Goal: Book appointment/travel/reservation

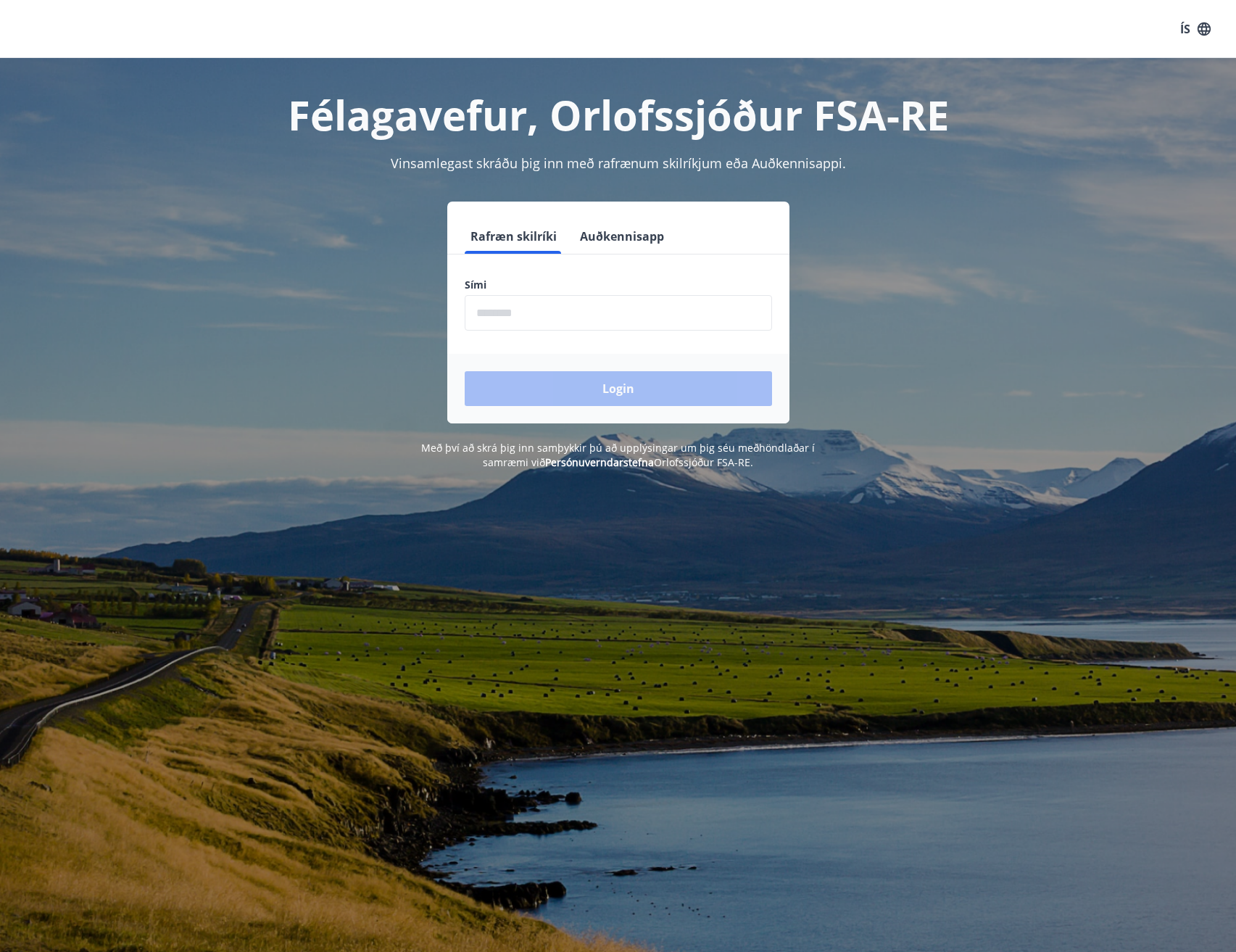
click at [522, 329] on form "Rafræn skilríki Auðkennisapp Sími ​ Login" at bounding box center [618, 321] width 342 height 205
type input "********"
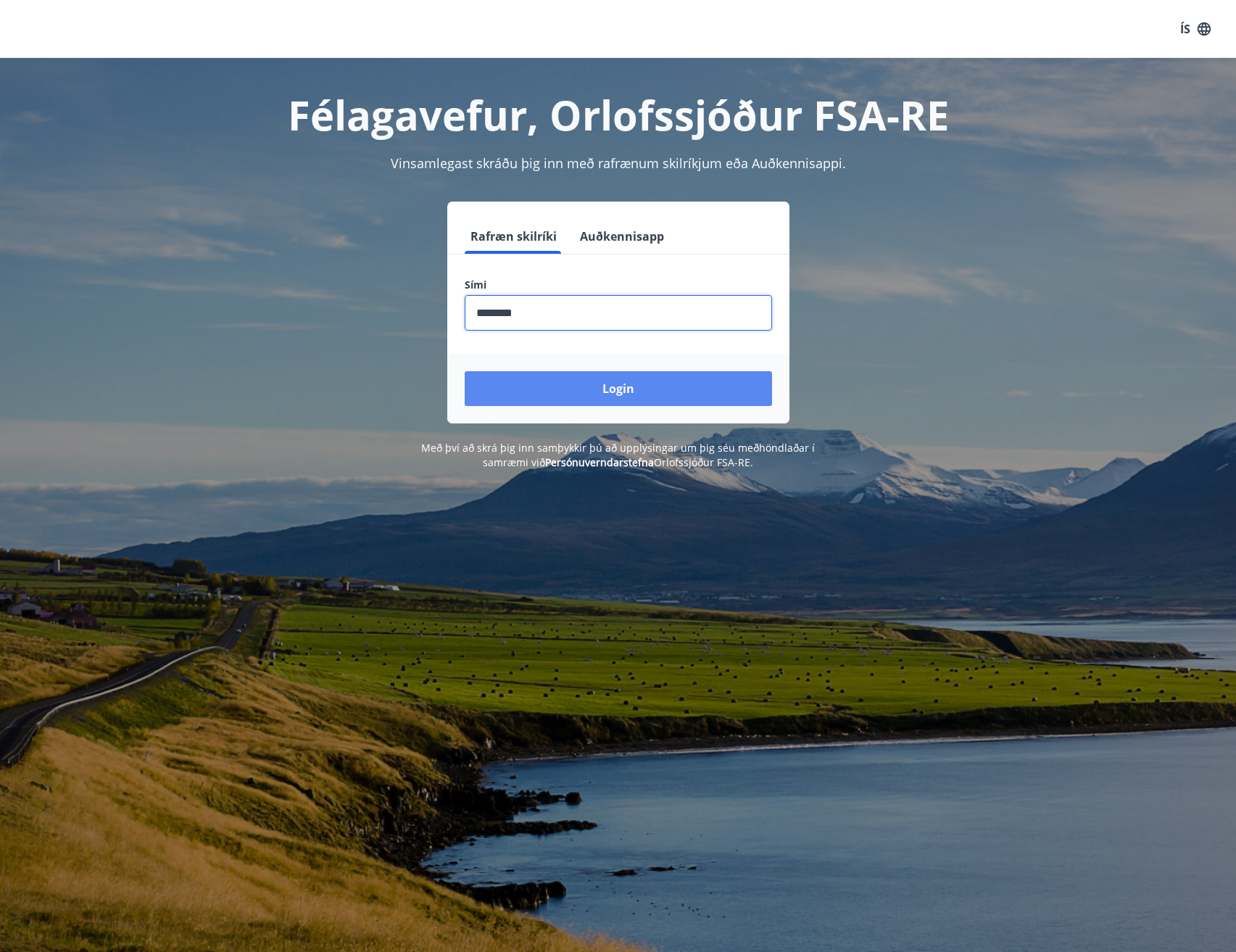
click at [580, 395] on button "Login" at bounding box center [619, 389] width 308 height 35
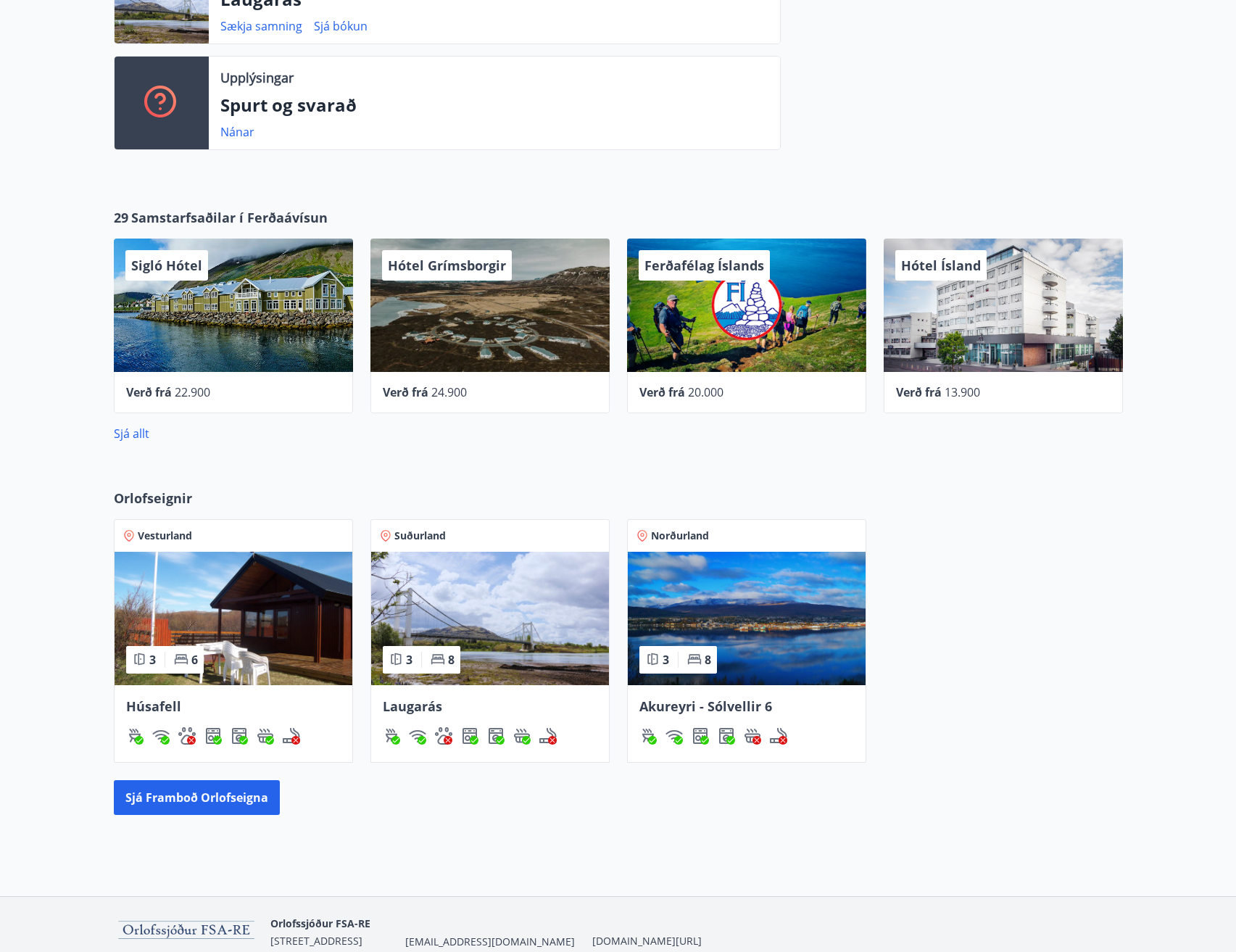
scroll to position [435, 0]
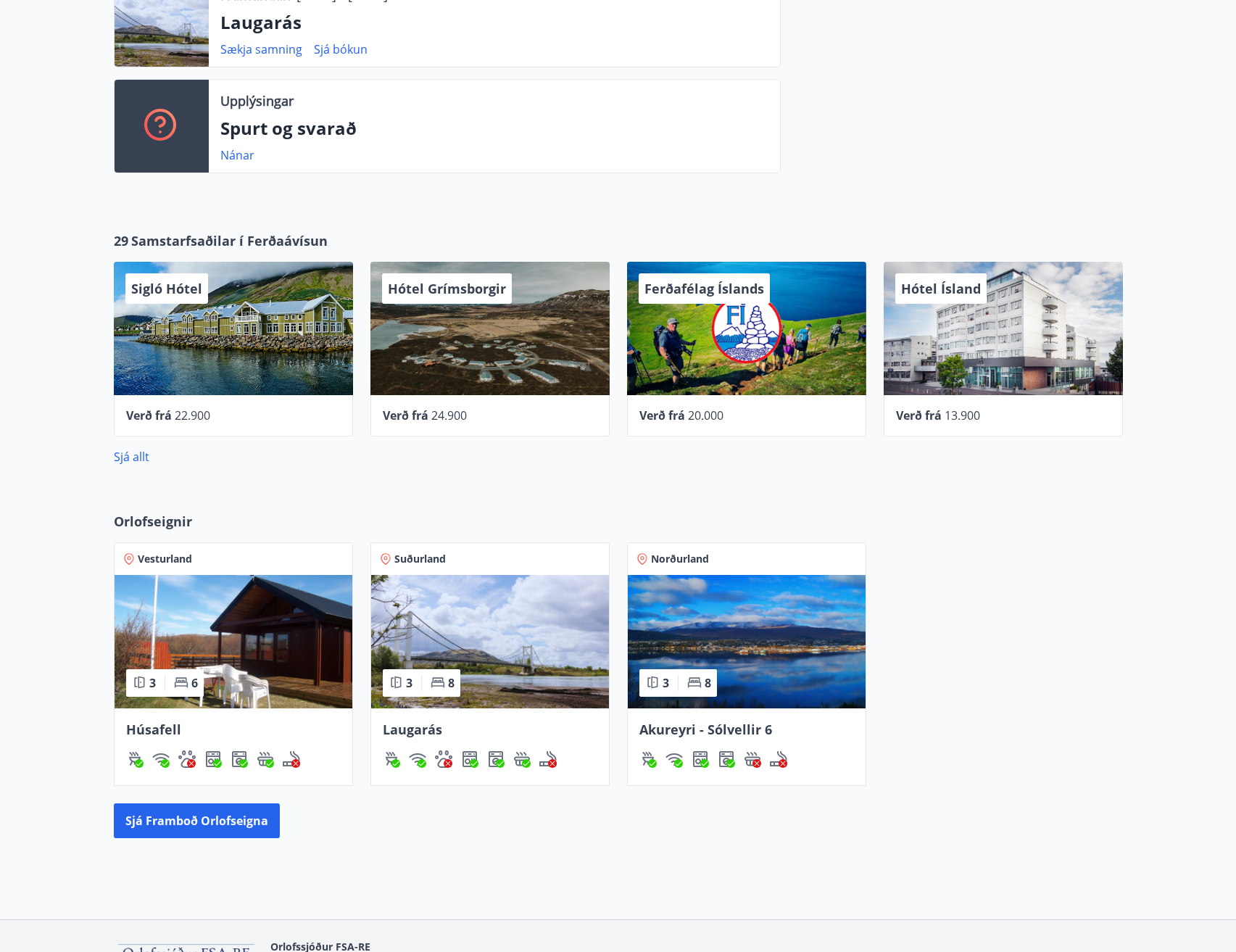
click at [765, 641] on img at bounding box center [746, 642] width 238 height 134
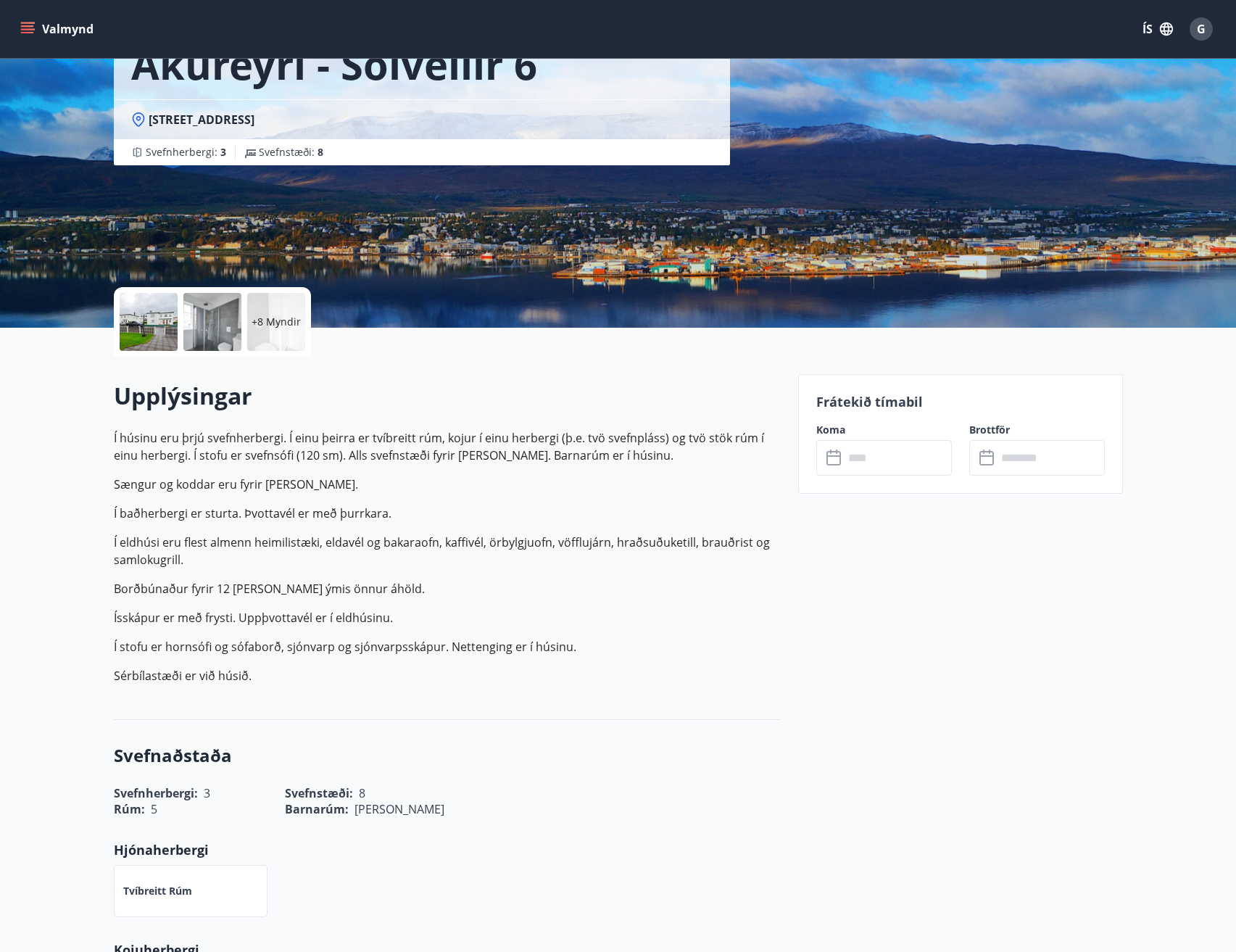
scroll to position [145, 0]
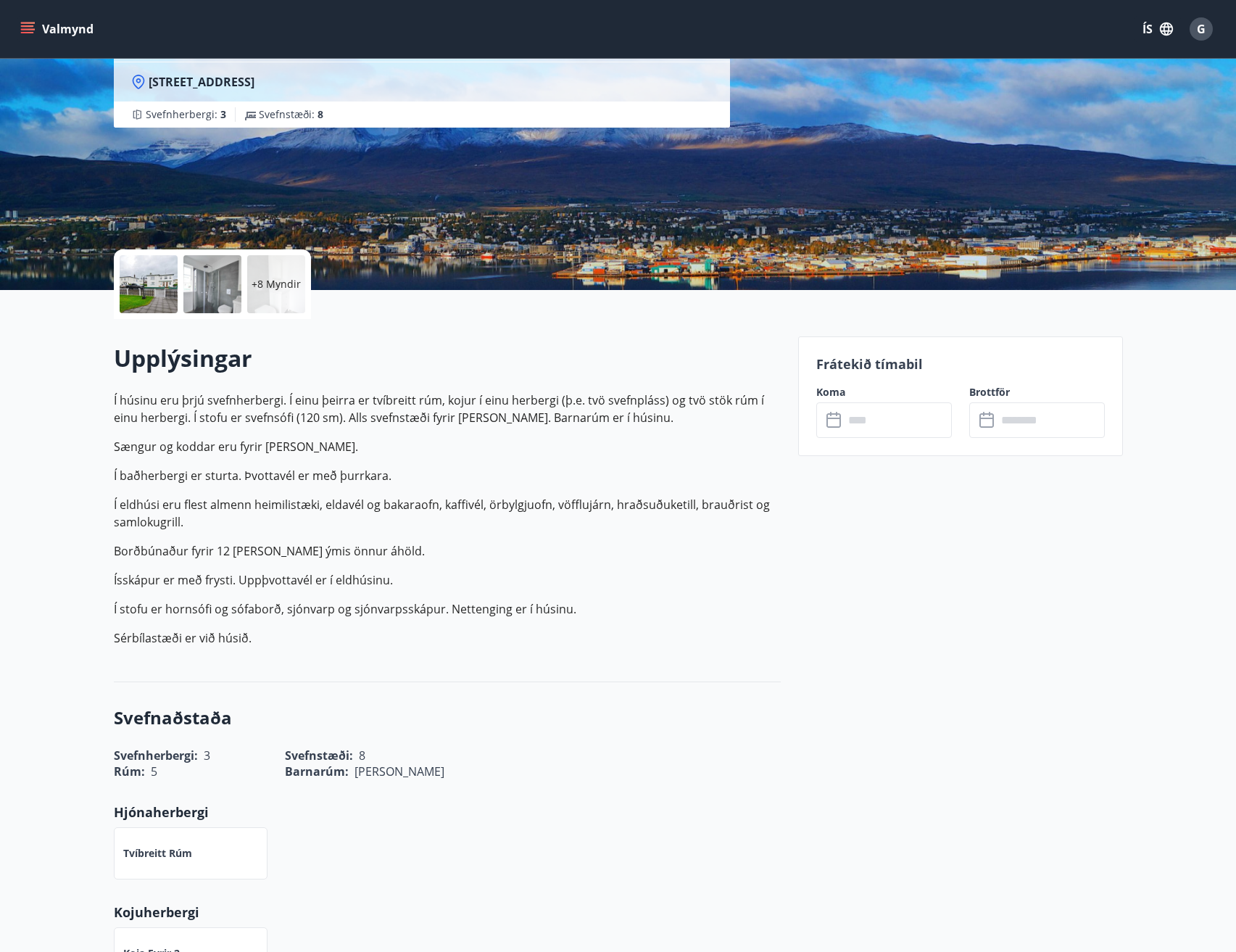
click at [862, 367] on p "Frátekið tímabil" at bounding box center [961, 364] width 289 height 19
click at [834, 422] on icon at bounding box center [835, 420] width 17 height 17
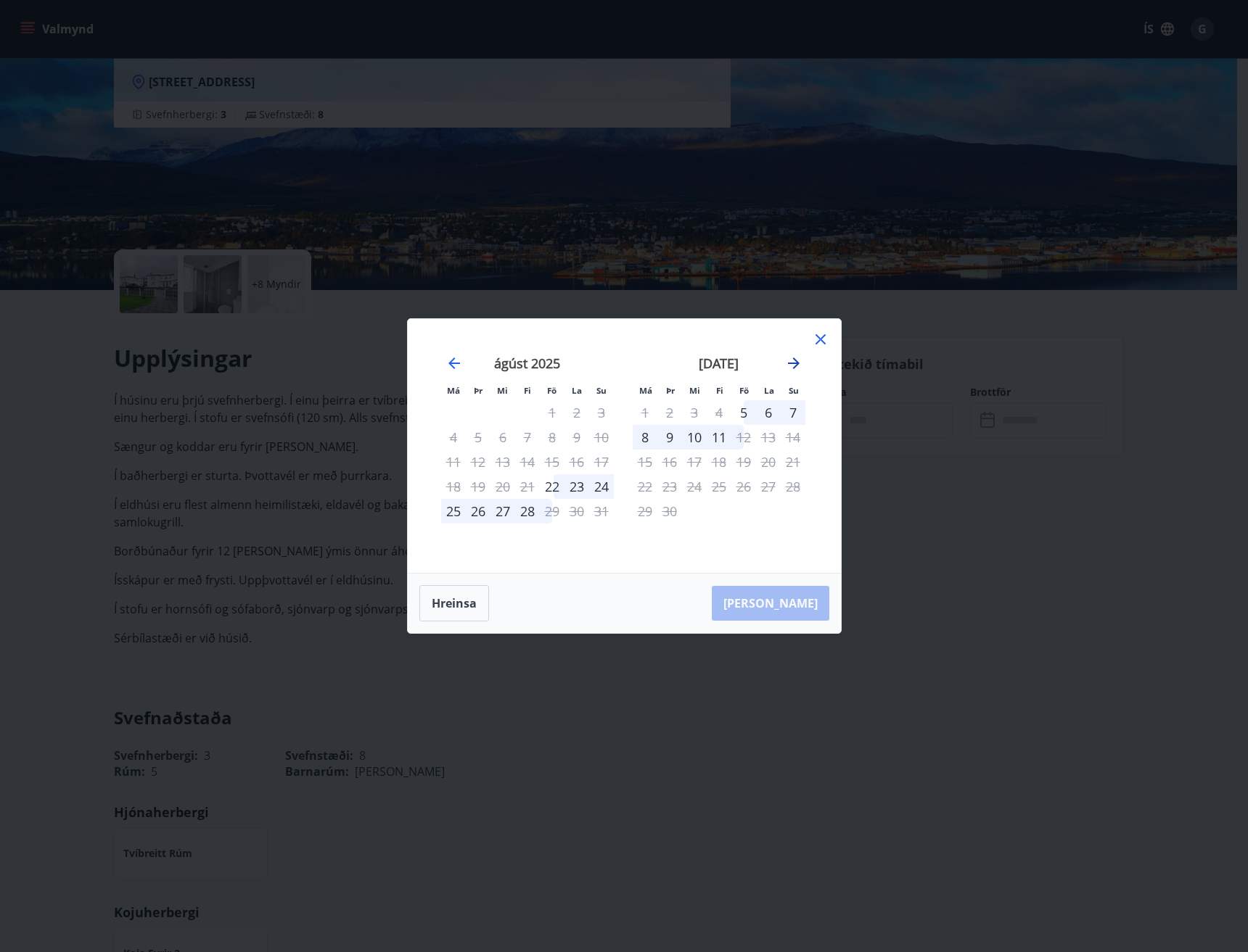
click at [795, 356] on icon "Move forward to switch to the next month." at bounding box center [793, 363] width 17 height 17
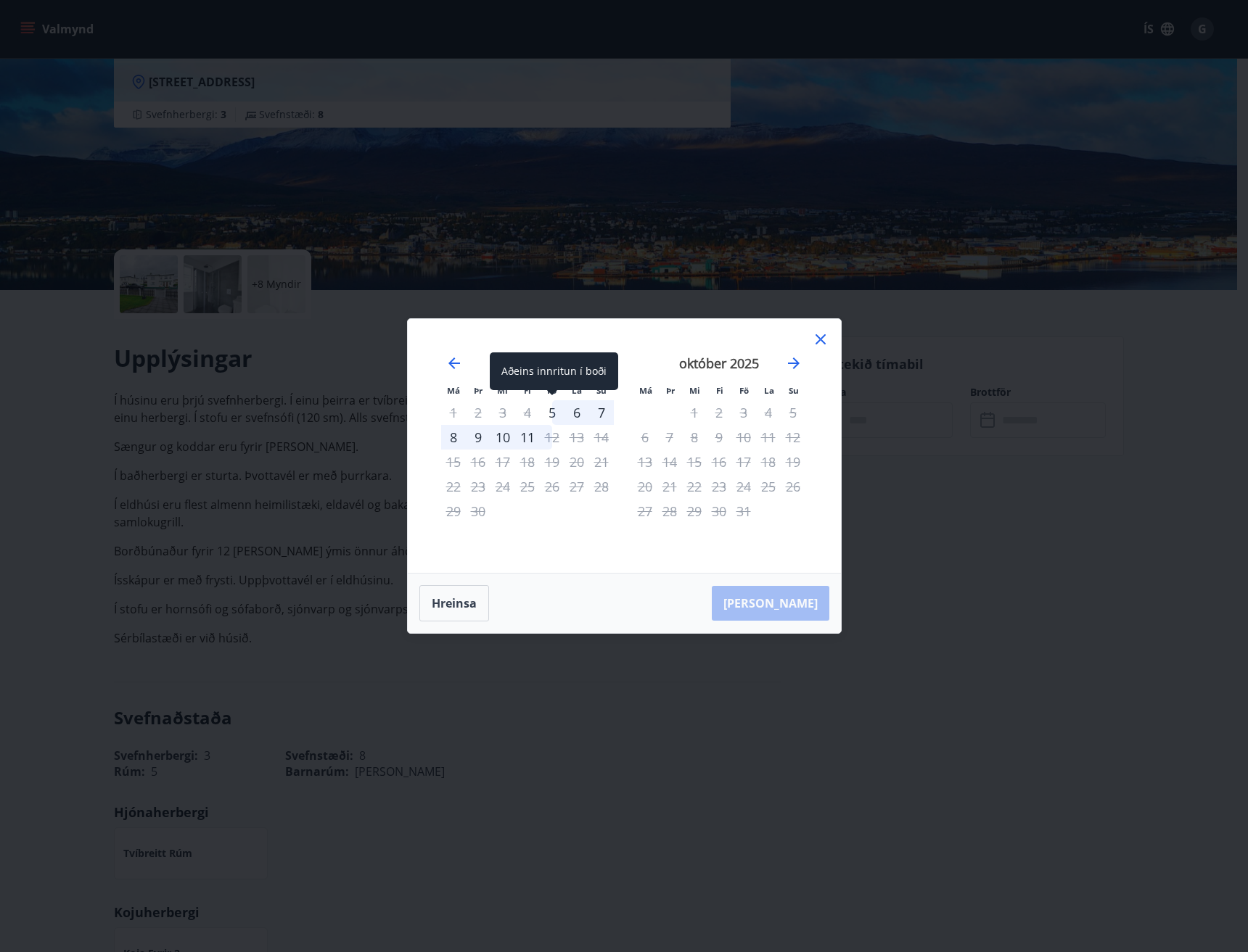
click at [553, 412] on div "5" at bounding box center [552, 413] width 25 height 25
click at [550, 408] on div "5" at bounding box center [552, 413] width 25 height 25
drag, startPoint x: 546, startPoint y: 388, endPoint x: 546, endPoint y: 400, distance: 12.0
click at [552, 413] on div "5" at bounding box center [552, 413] width 25 height 25
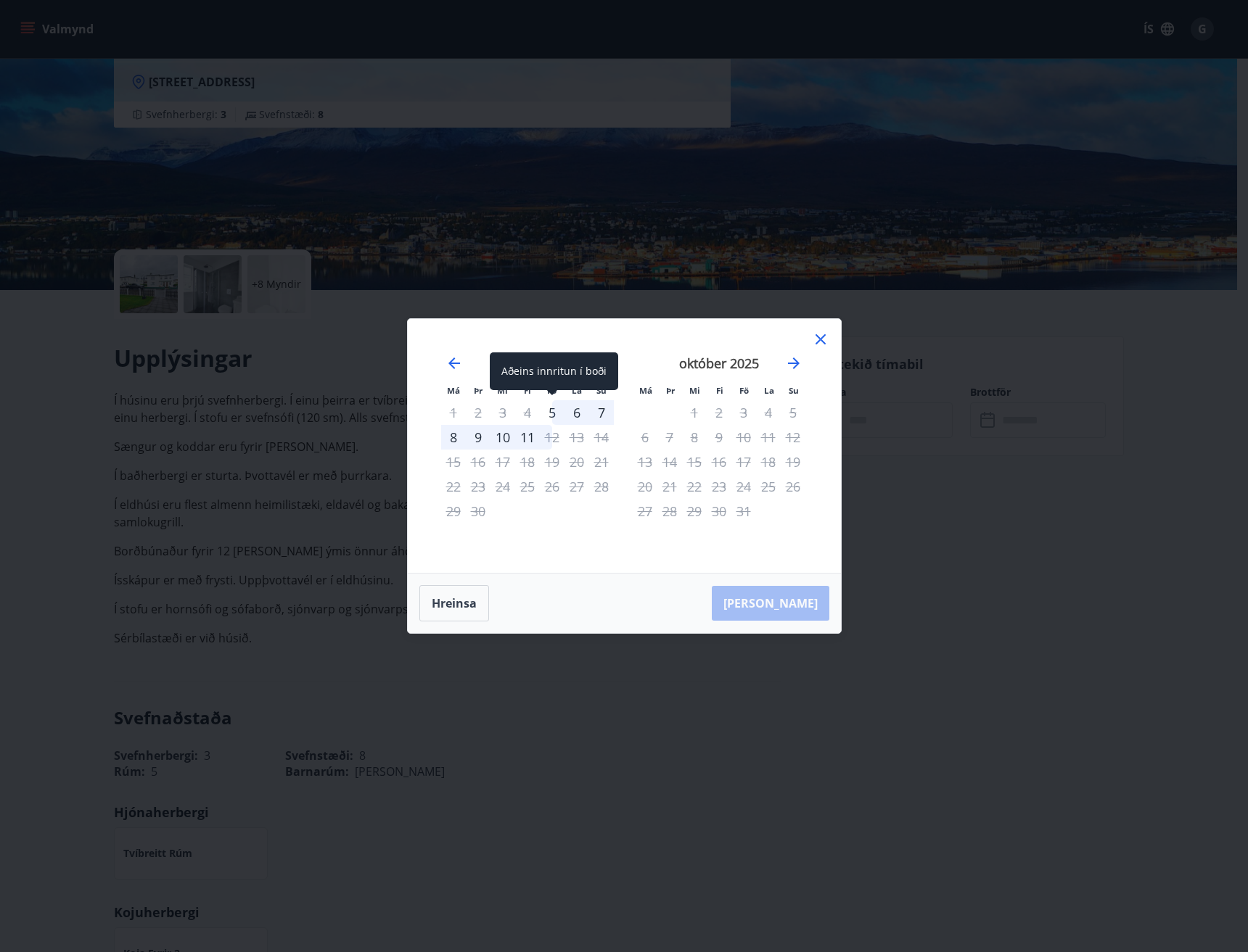
click at [552, 413] on div "5" at bounding box center [552, 413] width 25 height 25
click at [552, 413] on div "5" at bounding box center [552, 413] width 25 height 25
click at [549, 396] on span at bounding box center [552, 394] width 11 height 8
click at [576, 410] on div "6" at bounding box center [576, 413] width 25 height 25
click at [598, 410] on div "7" at bounding box center [601, 413] width 25 height 25
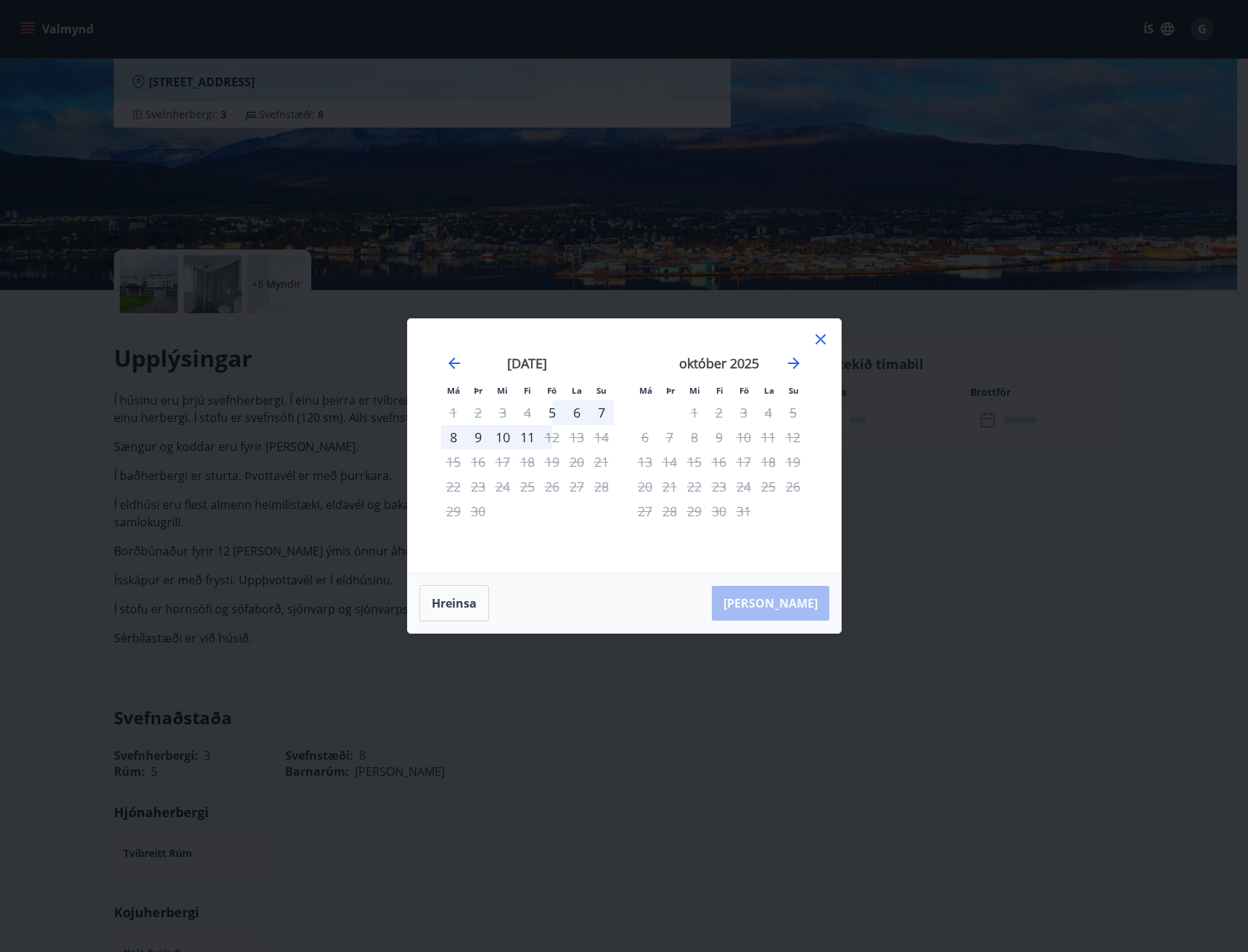
click at [576, 406] on div "6" at bounding box center [576, 413] width 25 height 25
click at [507, 430] on div "10" at bounding box center [503, 437] width 25 height 25
click at [551, 414] on div "5" at bounding box center [552, 413] width 25 height 25
click at [549, 362] on div "Aðeins innritun í boði" at bounding box center [554, 371] width 128 height 38
click at [550, 412] on div "5" at bounding box center [552, 413] width 25 height 25
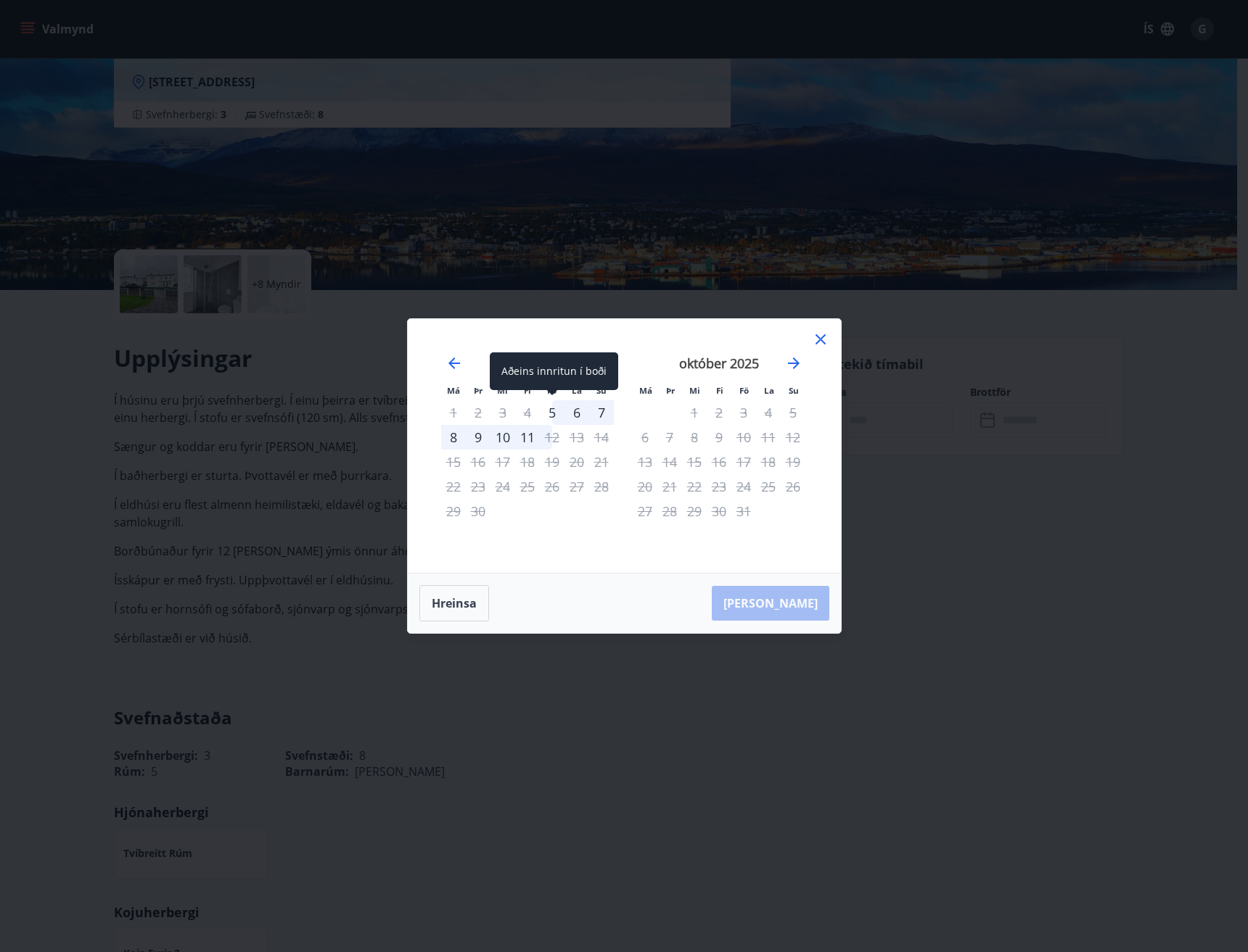
click at [550, 412] on div "5" at bounding box center [552, 413] width 25 height 25
click at [736, 752] on div "Má Þr Mi Fi Fö La Su Má Þr Mi Fi Fö La Su [DATE] 1 2 3 4 5 6 7 8 9 10 11 12 13 …" at bounding box center [624, 476] width 1248 height 952
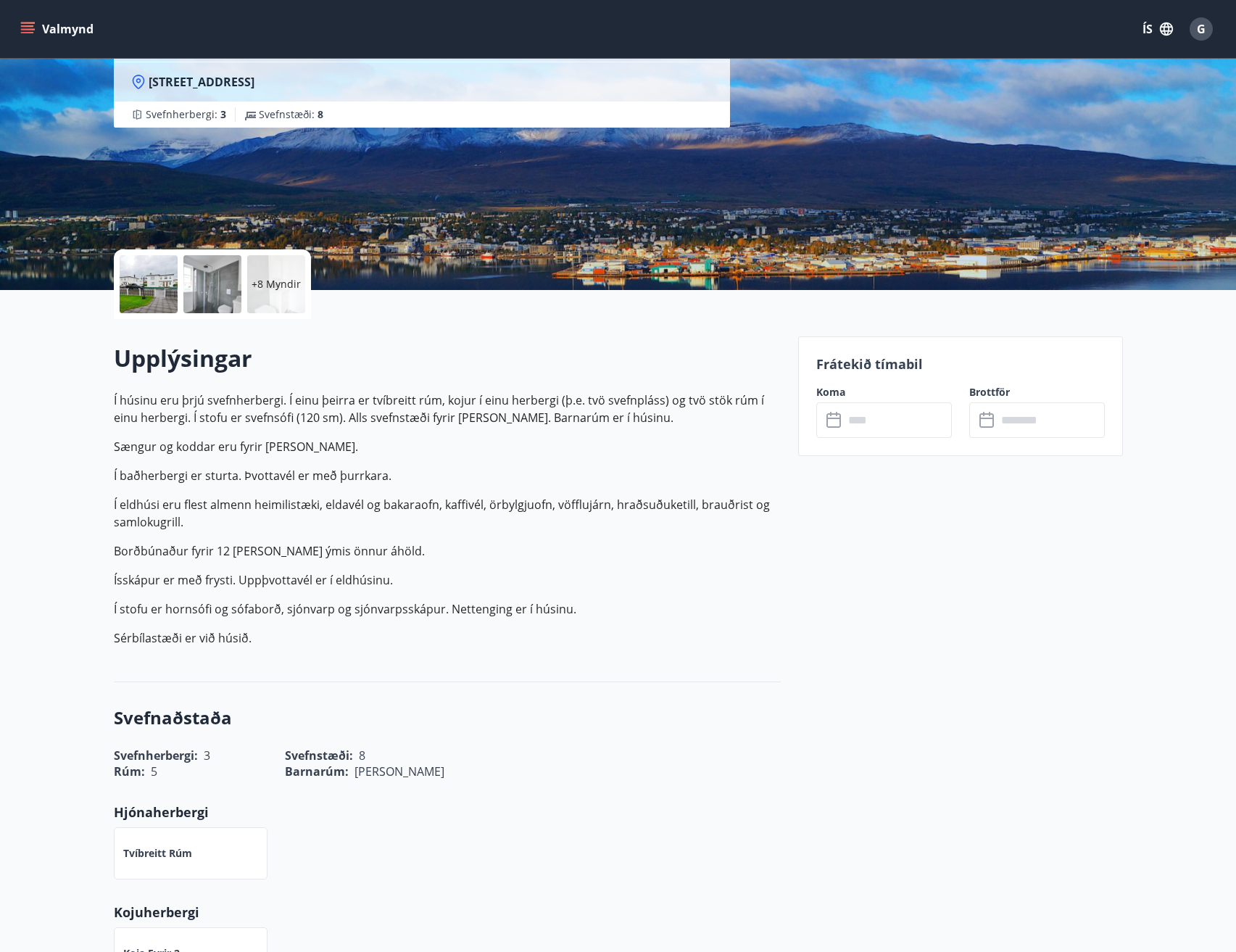
click at [849, 416] on input "text" at bounding box center [898, 420] width 108 height 35
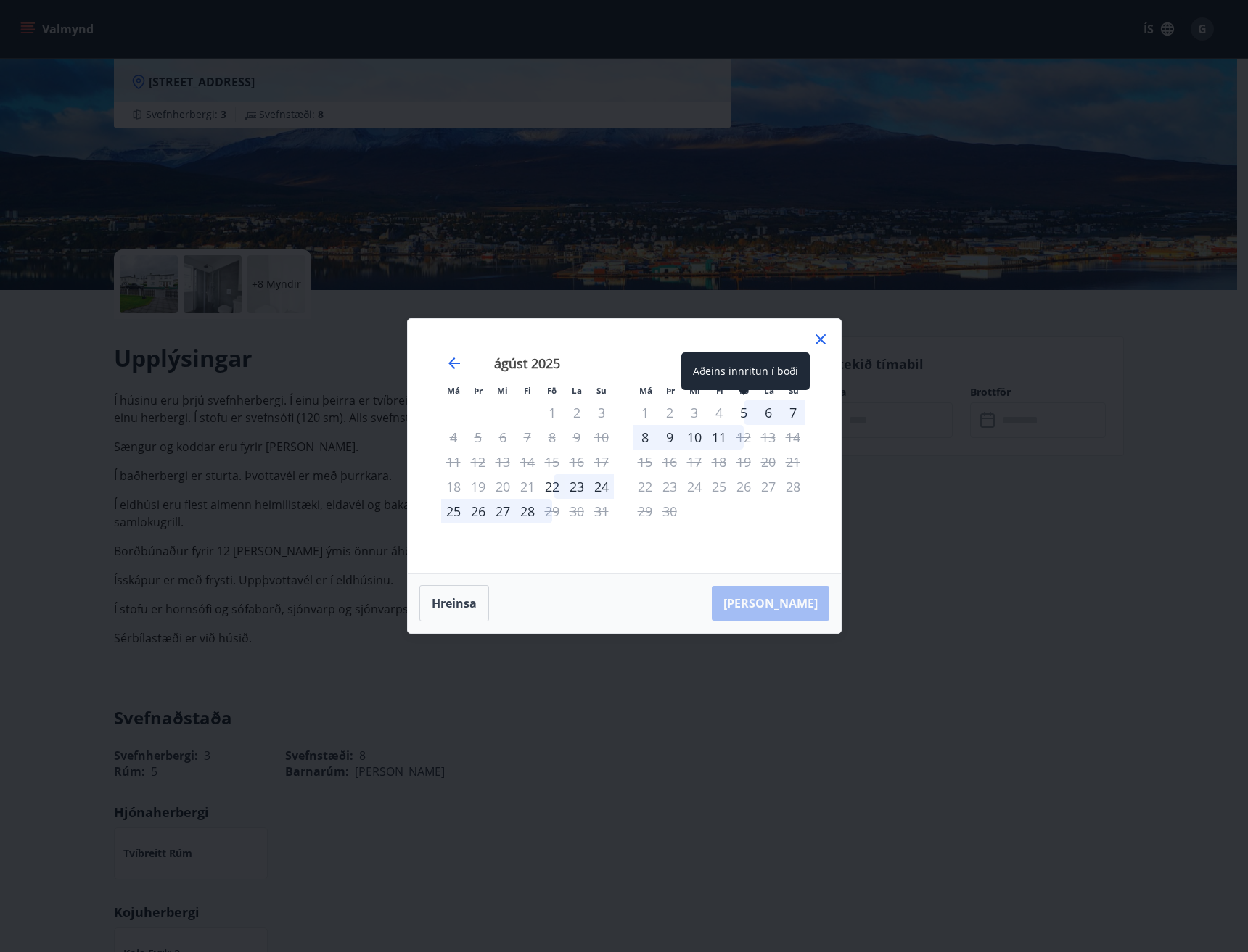
click at [741, 410] on div "5" at bounding box center [743, 413] width 25 height 25
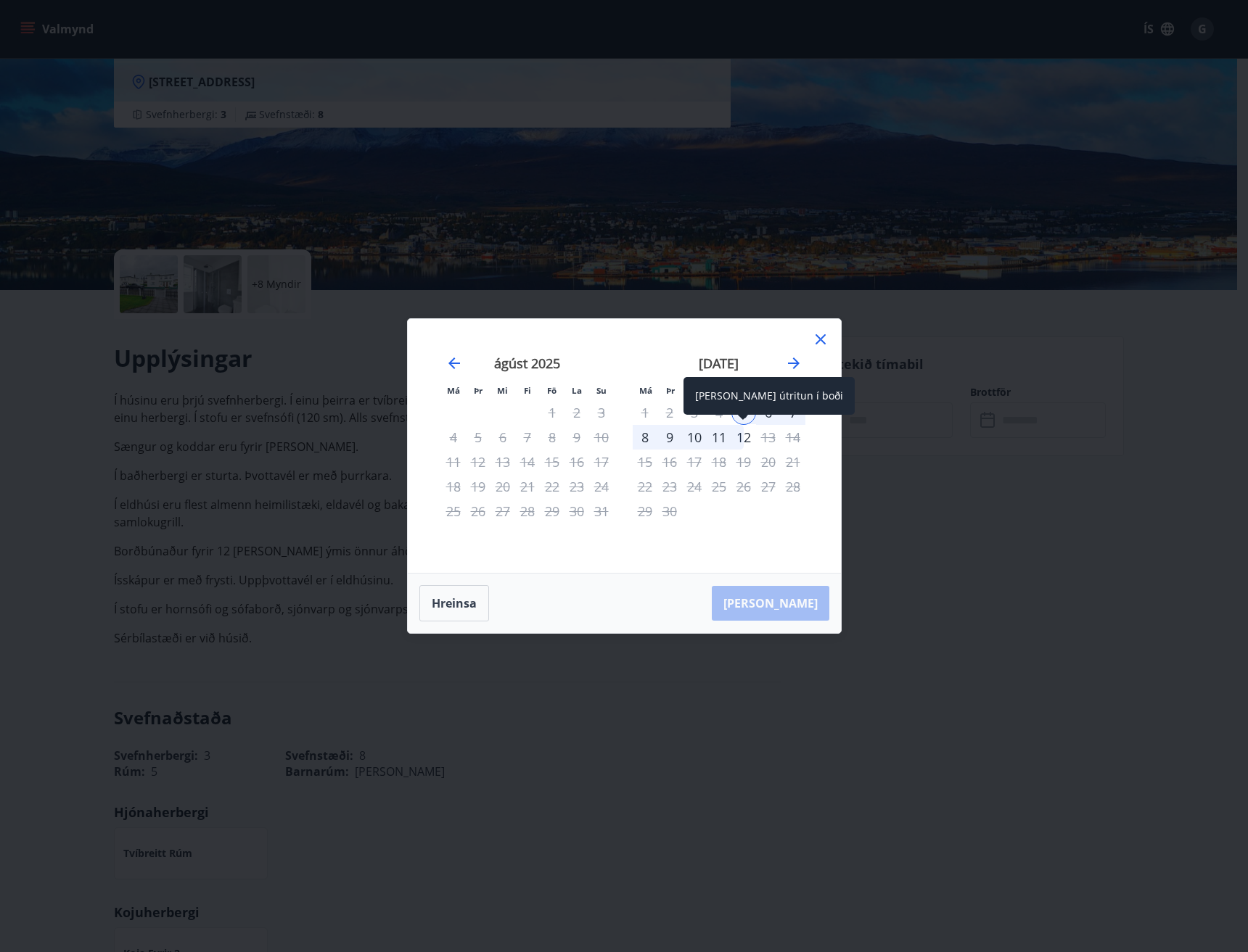
click at [744, 438] on div "12" at bounding box center [743, 437] width 25 height 25
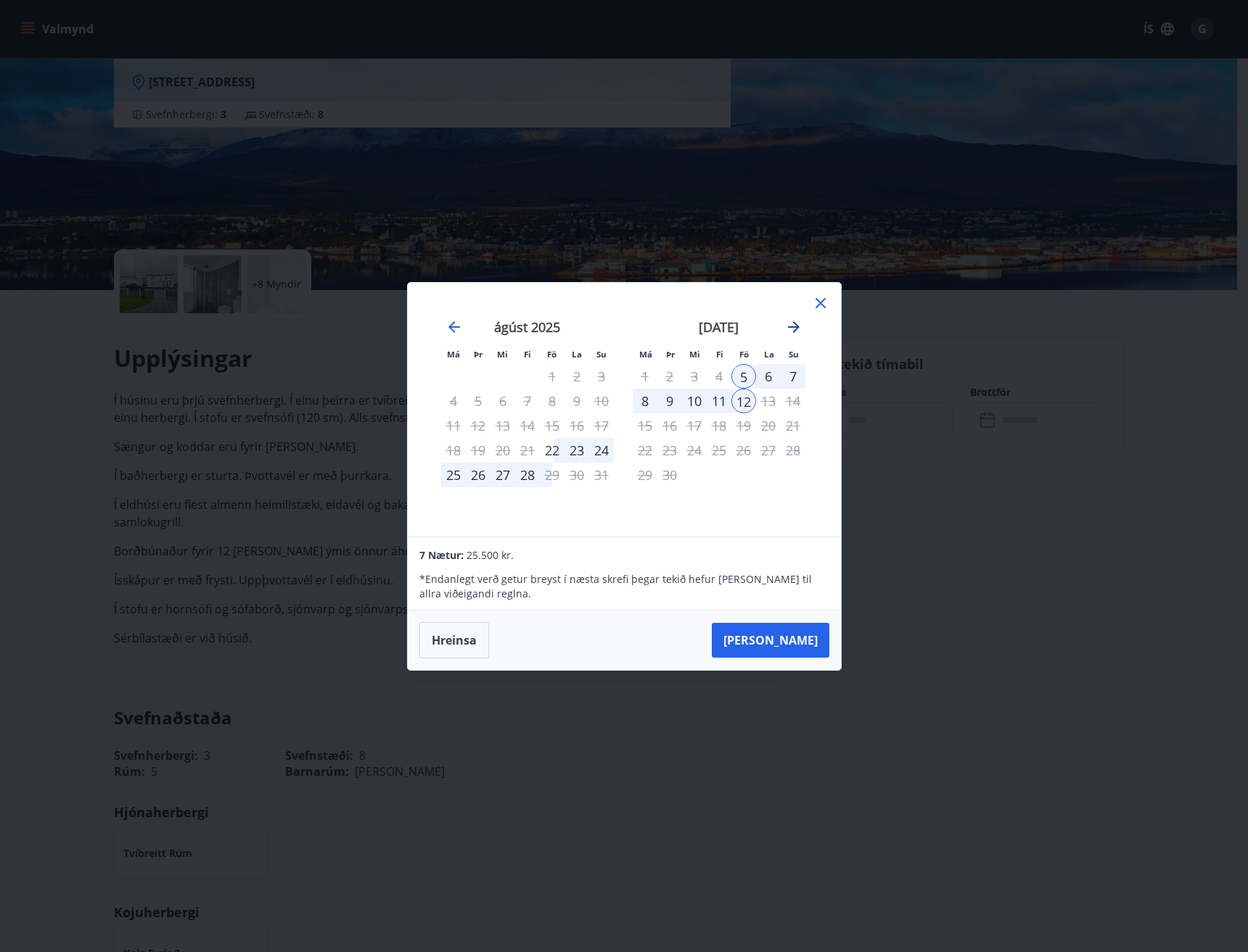
click at [789, 325] on icon "Move forward to switch to the next month." at bounding box center [793, 326] width 17 height 17
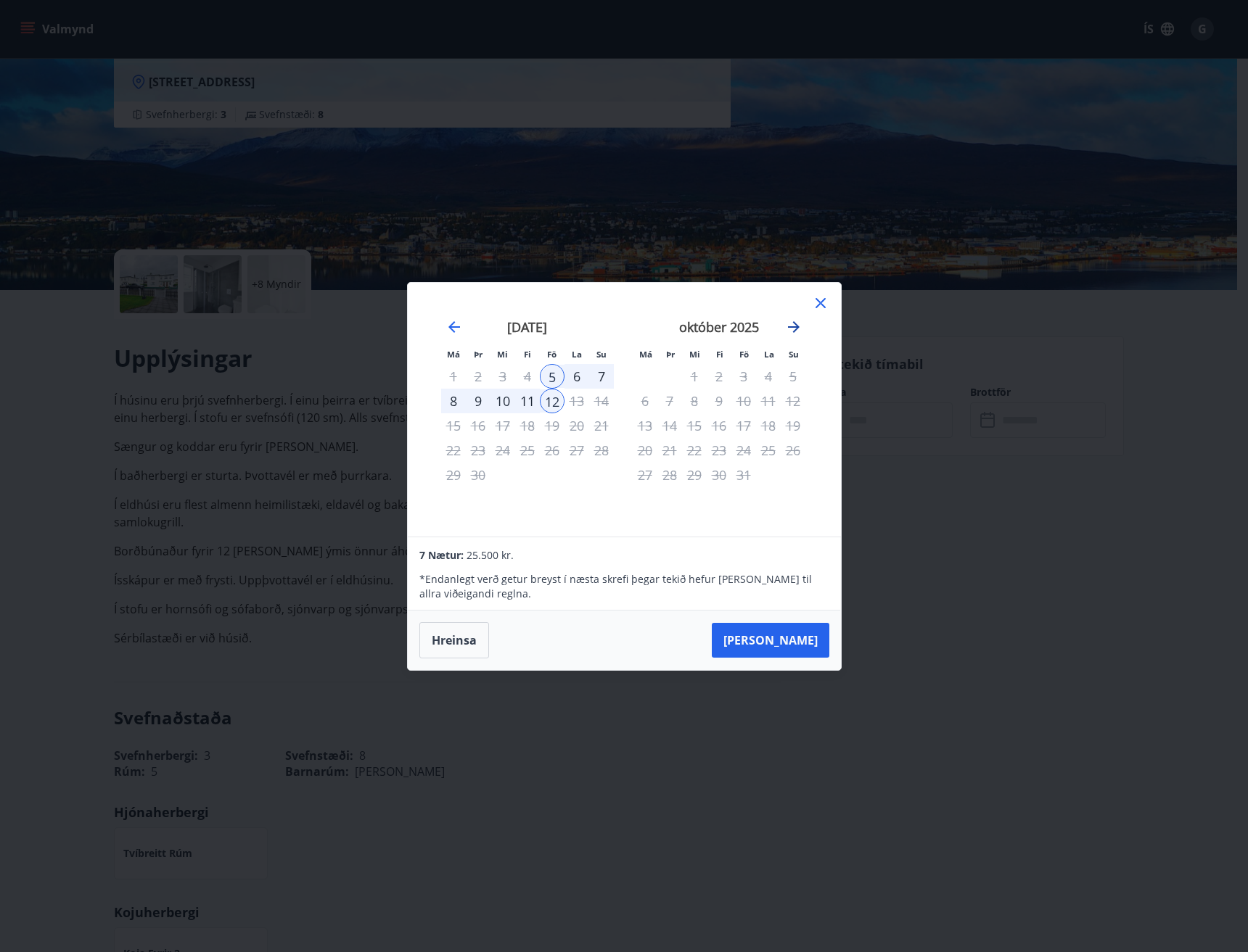
click at [796, 326] on icon "Move forward to switch to the next month." at bounding box center [793, 326] width 17 height 17
click at [456, 325] on icon "Move backward to switch to the previous month." at bounding box center [454, 326] width 17 height 17
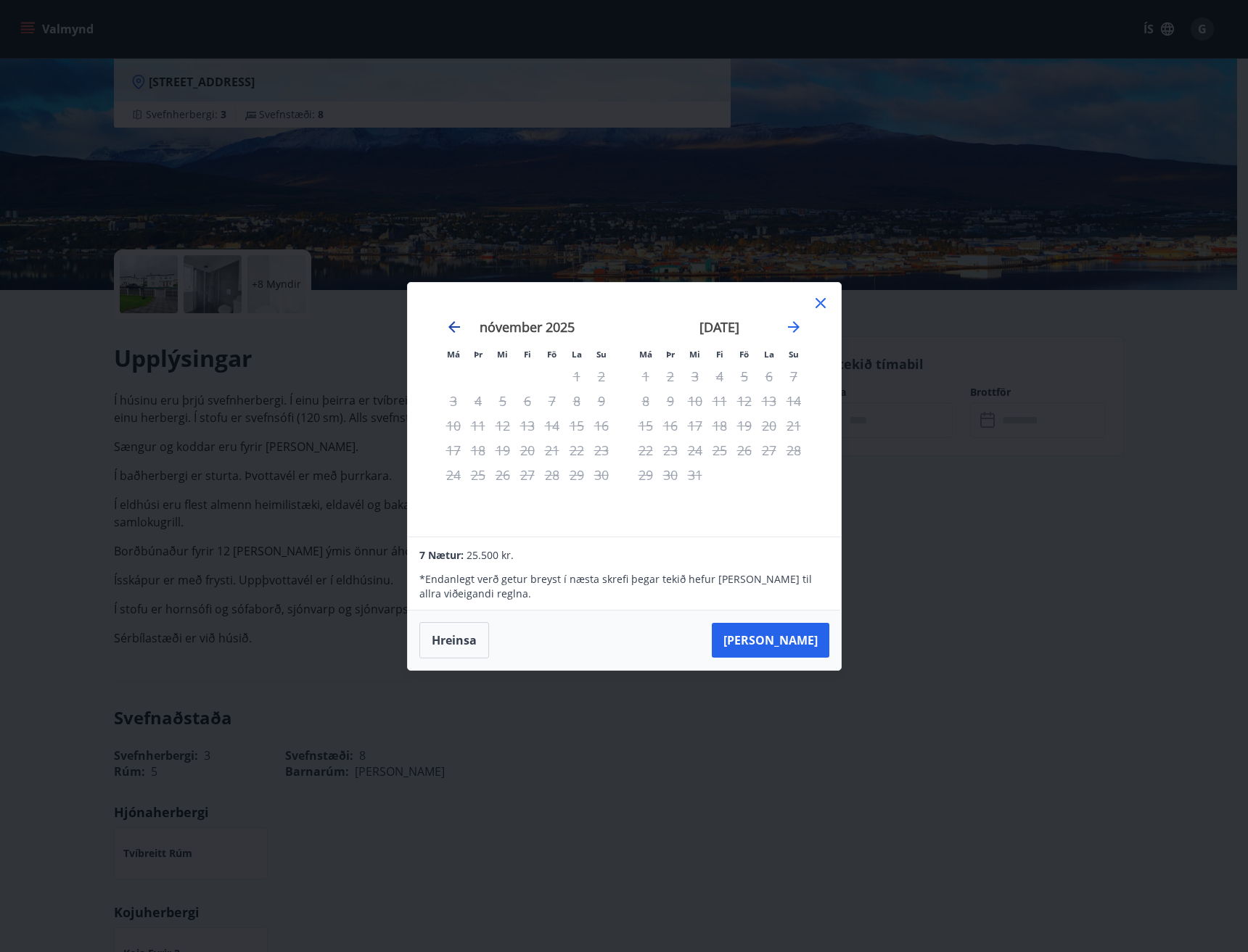
click at [456, 325] on icon "Move backward to switch to the previous month." at bounding box center [454, 326] width 17 height 17
click at [789, 327] on icon "Move forward to switch to the next month." at bounding box center [793, 326] width 11 height 11
click at [789, 325] on icon "Move forward to switch to the next month." at bounding box center [793, 326] width 17 height 17
click at [797, 319] on icon "Move forward to switch to the next month." at bounding box center [793, 326] width 17 height 17
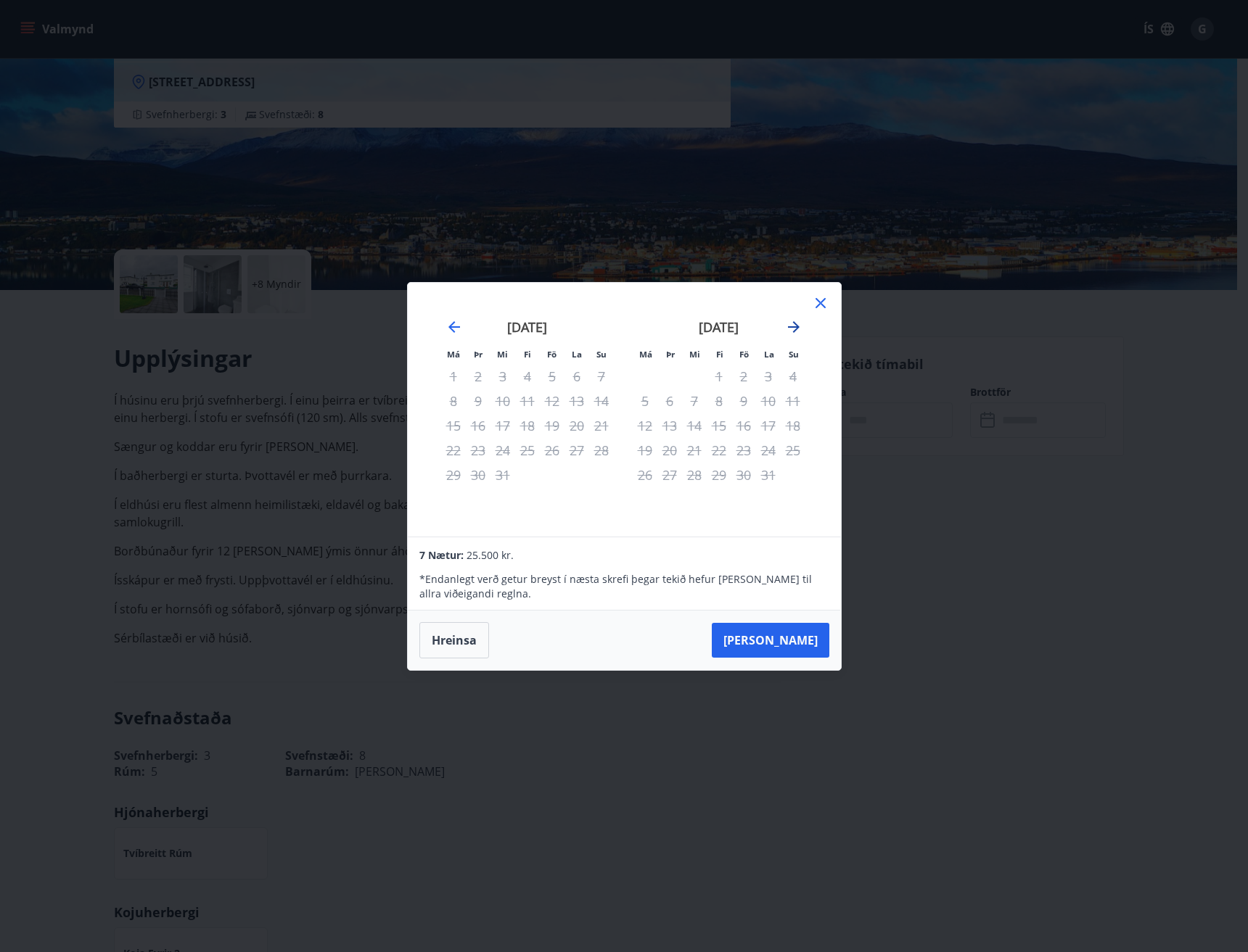
click at [787, 323] on icon "Move forward to switch to the next month." at bounding box center [793, 326] width 17 height 17
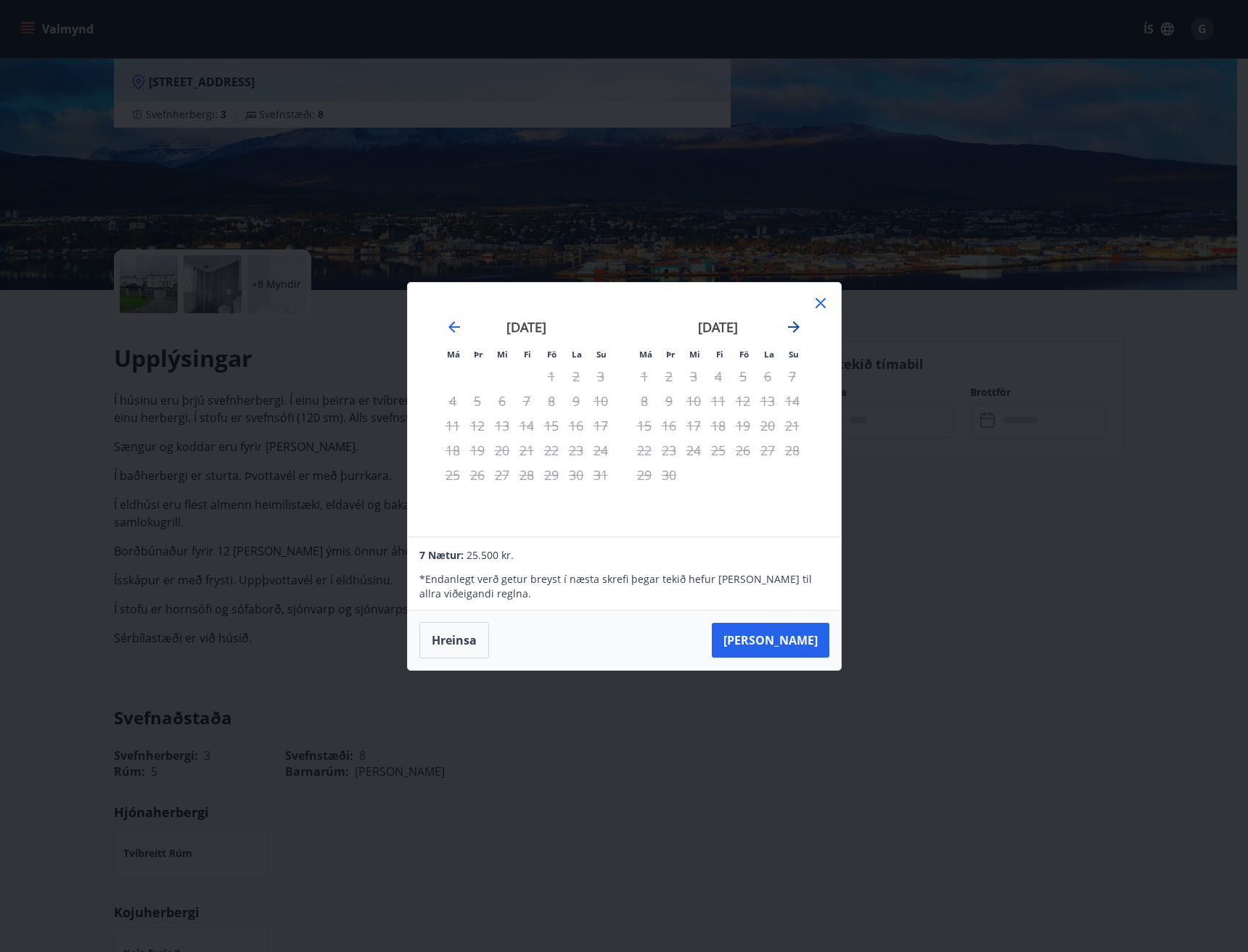
click at [787, 323] on icon "Move forward to switch to the next month." at bounding box center [793, 326] width 17 height 17
click at [795, 322] on icon "Move forward to switch to the next month." at bounding box center [793, 326] width 17 height 17
click at [463, 319] on div "[DATE]" at bounding box center [527, 332] width 173 height 64
click at [449, 325] on icon "Move backward to switch to the previous month." at bounding box center [454, 326] width 17 height 17
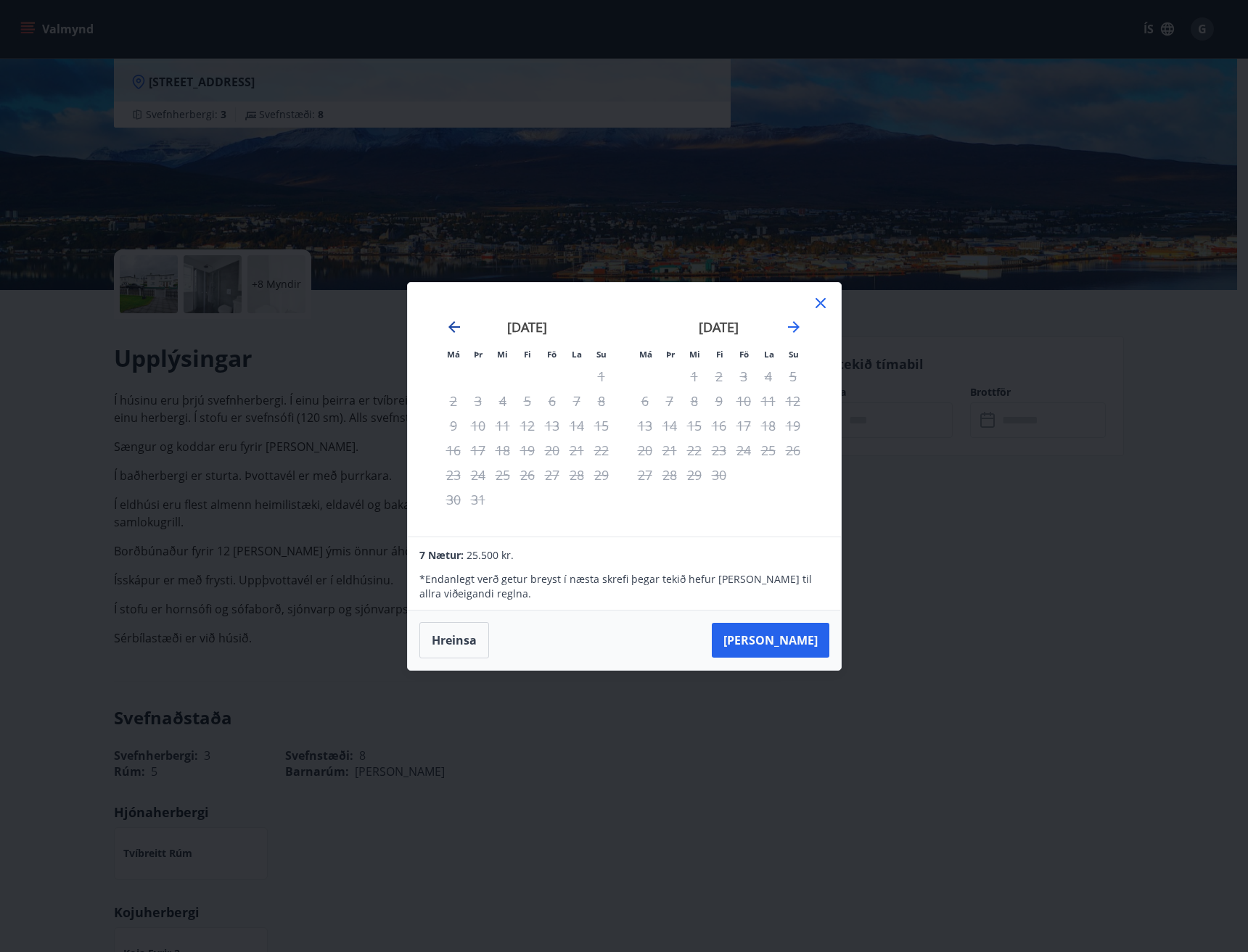
click at [449, 325] on icon "Move backward to switch to the previous month." at bounding box center [454, 326] width 17 height 17
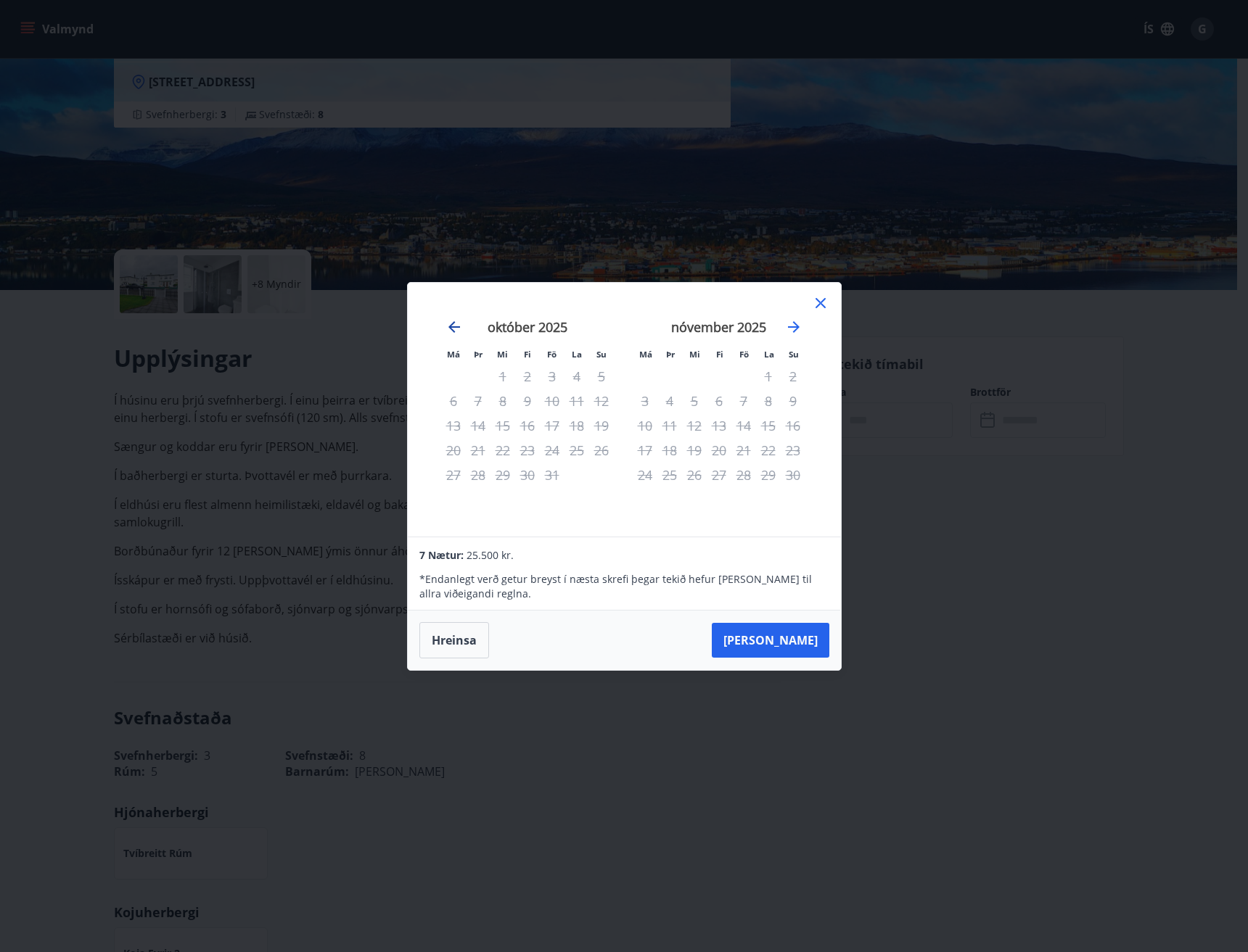
click at [449, 325] on icon "Move backward to switch to the previous month." at bounding box center [454, 326] width 17 height 17
click at [821, 296] on icon at bounding box center [820, 303] width 17 height 17
